Goal: Task Accomplishment & Management: Use online tool/utility

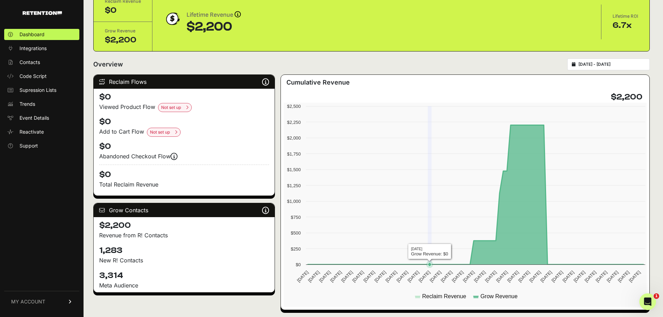
scroll to position [2, 0]
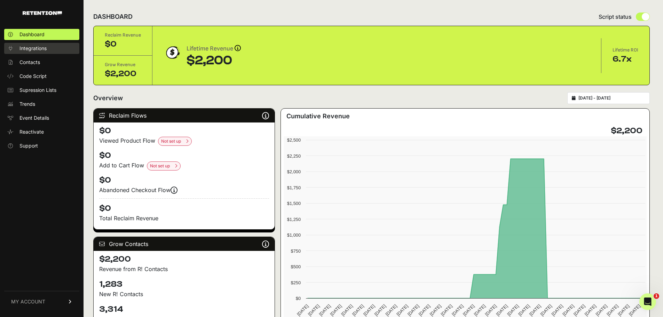
click at [30, 46] on span "Integrations" at bounding box center [32, 48] width 27 height 7
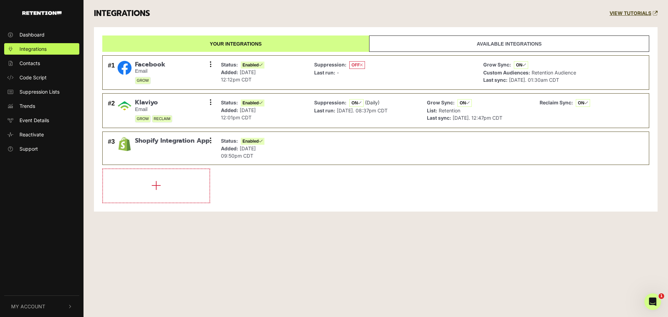
click at [532, 44] on link "Available integrations" at bounding box center [509, 43] width 280 height 16
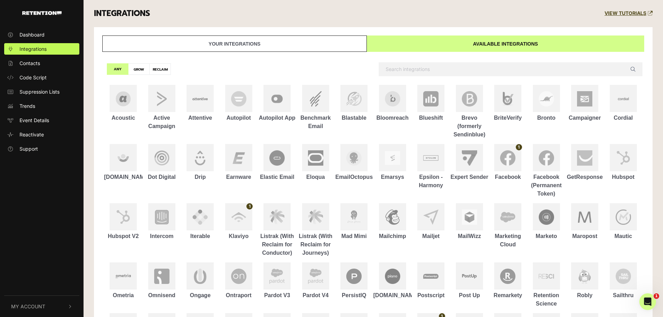
click at [189, 39] on link "Your integrations" at bounding box center [234, 43] width 264 height 16
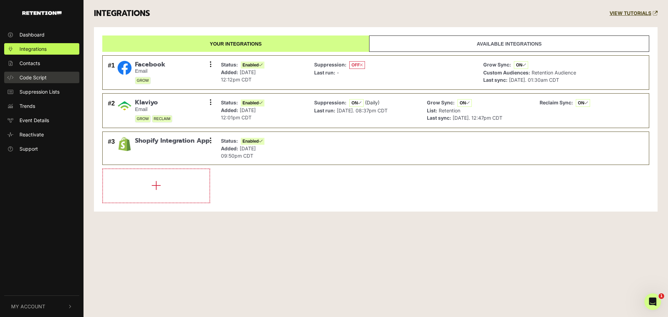
click at [17, 76] on link "Code Script" at bounding box center [41, 77] width 75 height 11
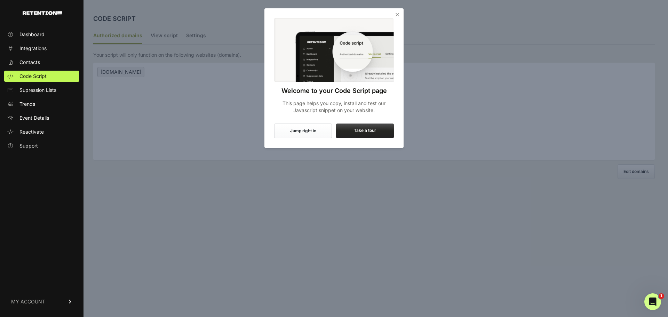
click at [398, 16] on icon "Close" at bounding box center [397, 14] width 7 height 7
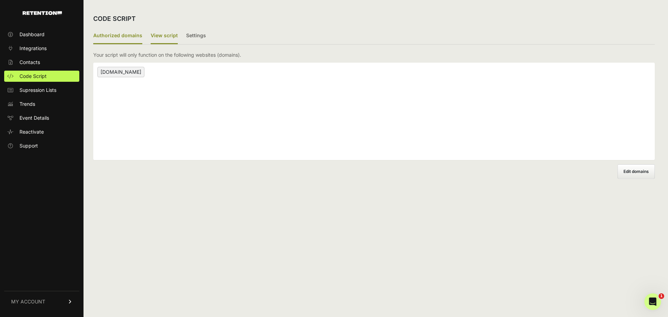
click at [153, 28] on label "View script" at bounding box center [164, 36] width 27 height 16
click at [0, 0] on input "View script" at bounding box center [0, 0] width 0 height 0
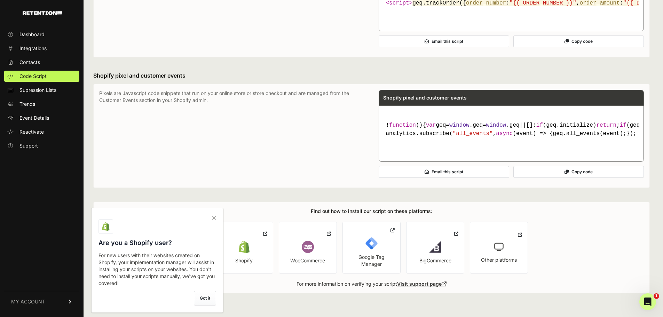
scroll to position [511, 0]
